Goal: Find specific page/section: Find specific page/section

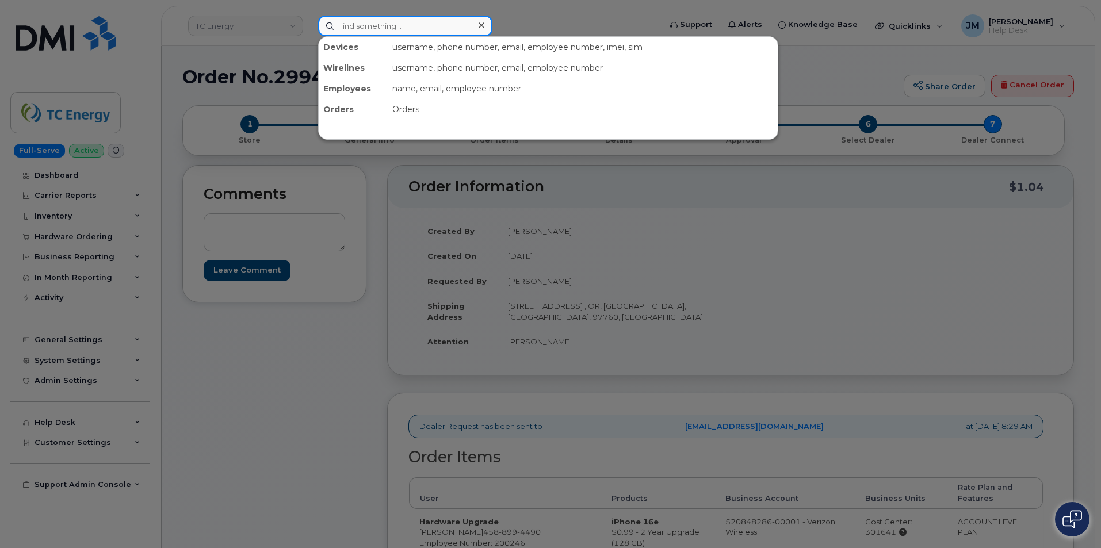
click at [374, 22] on input at bounding box center [405, 26] width 174 height 21
paste input "2012497352"
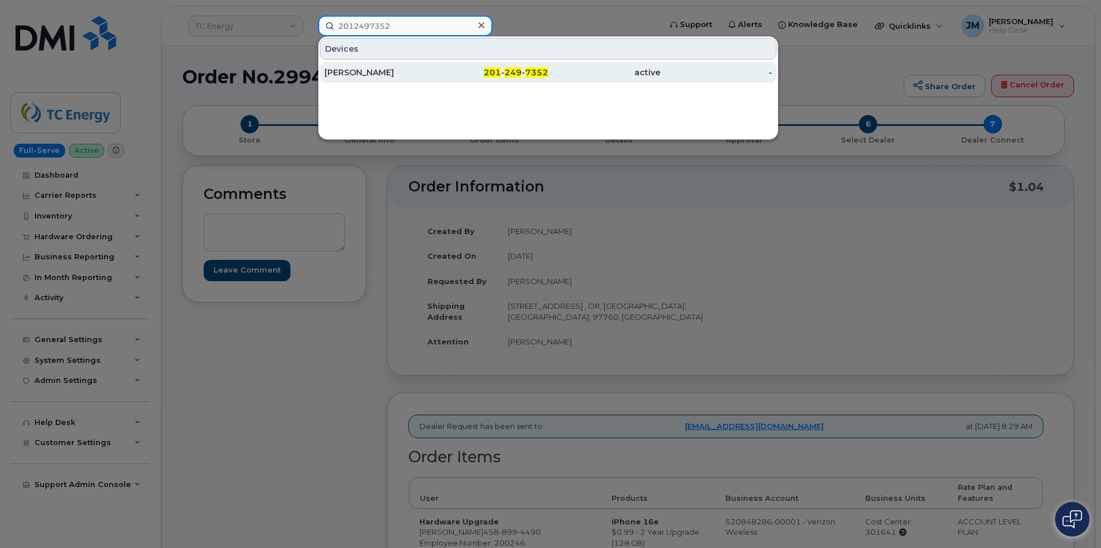
type input "2012497352"
click at [396, 72] on div "[PERSON_NAME]" at bounding box center [380, 73] width 112 height 12
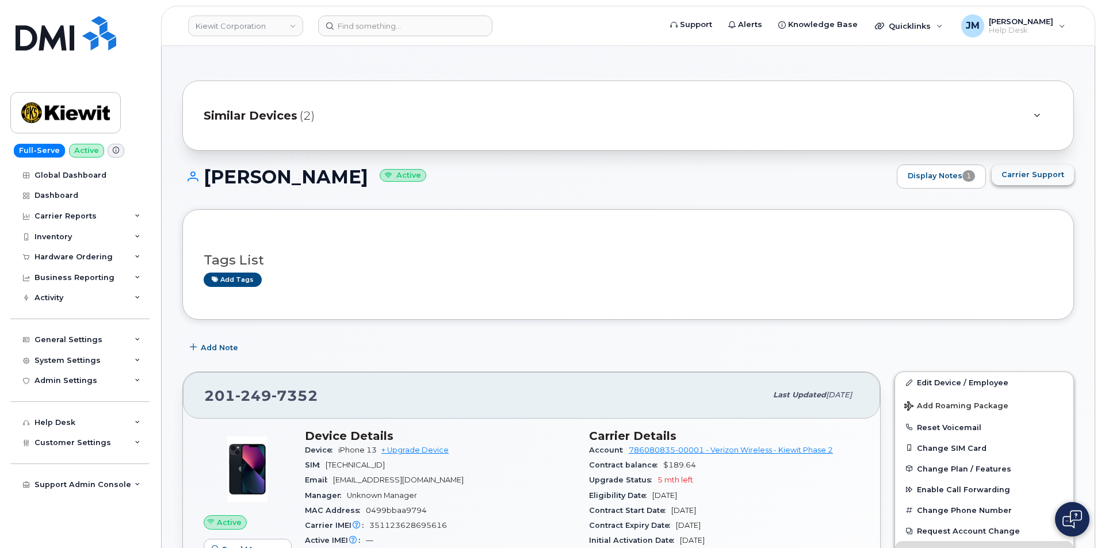
click at [1043, 174] on span "Carrier Support" at bounding box center [1032, 174] width 63 height 11
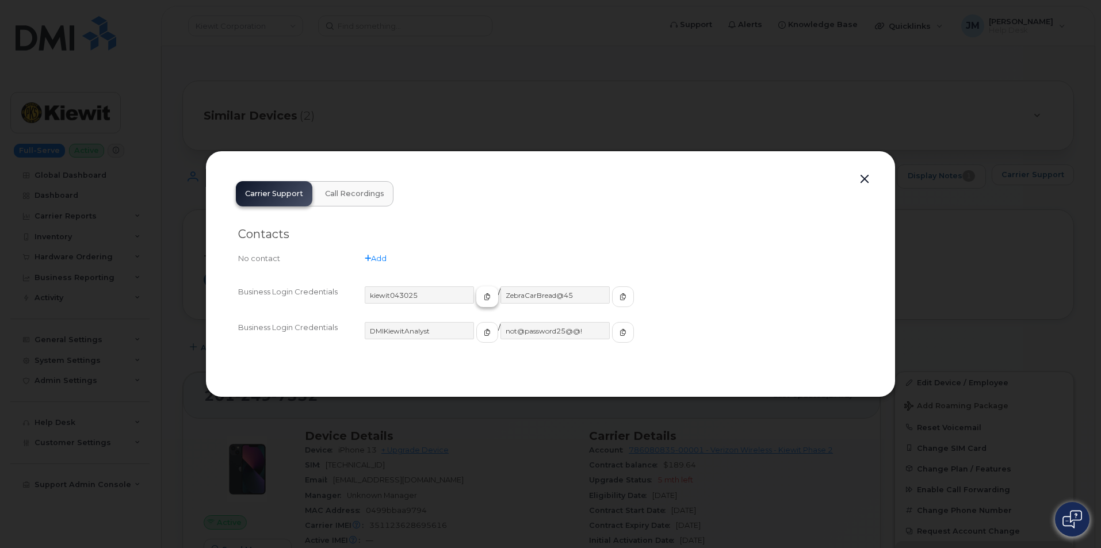
click at [484, 297] on icon "button" at bounding box center [487, 296] width 7 height 7
click at [619, 293] on icon "button" at bounding box center [622, 296] width 7 height 7
click at [764, 135] on div at bounding box center [550, 274] width 1101 height 548
